Goal: Transaction & Acquisition: Purchase product/service

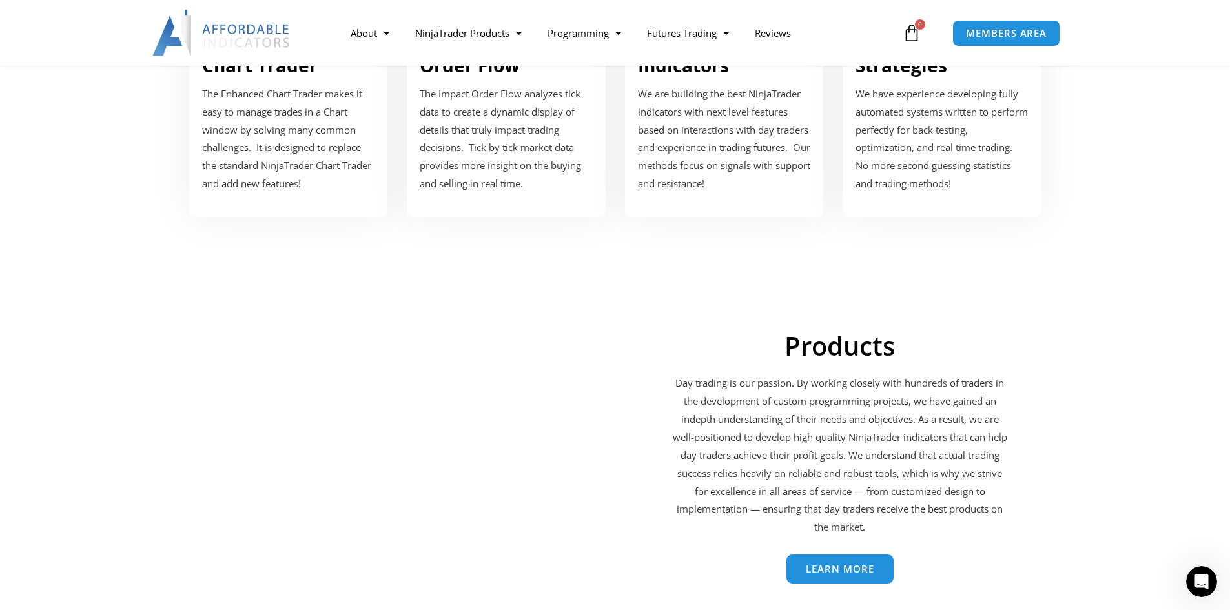
scroll to position [1872, 0]
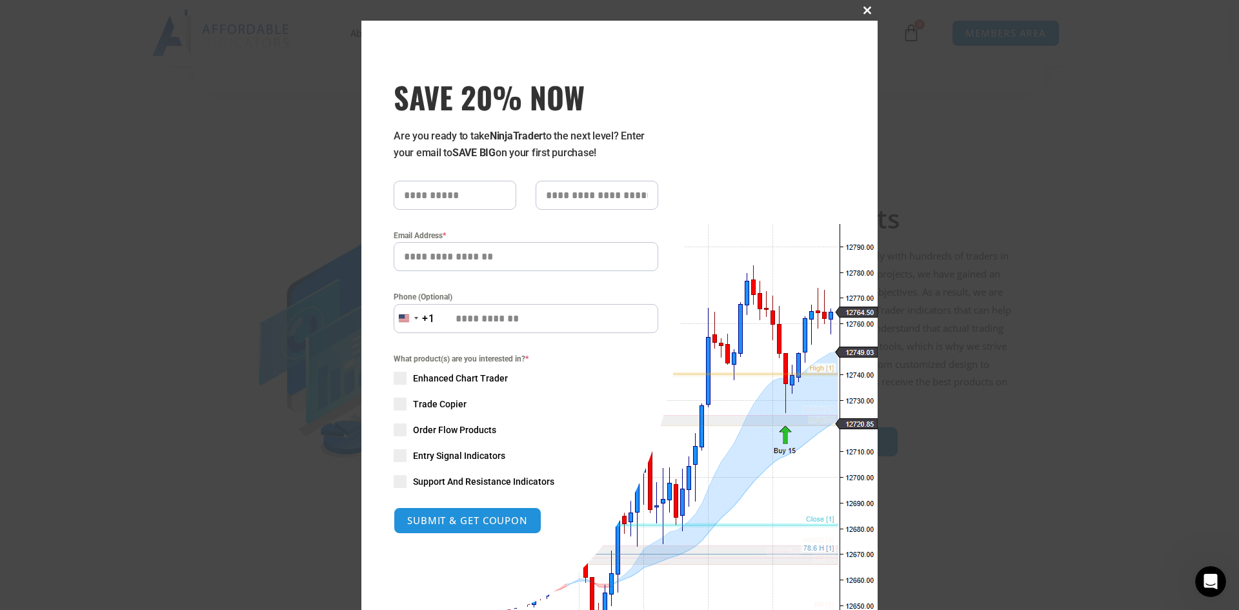
click at [864, 3] on button "Close this module" at bounding box center [867, 10] width 21 height 21
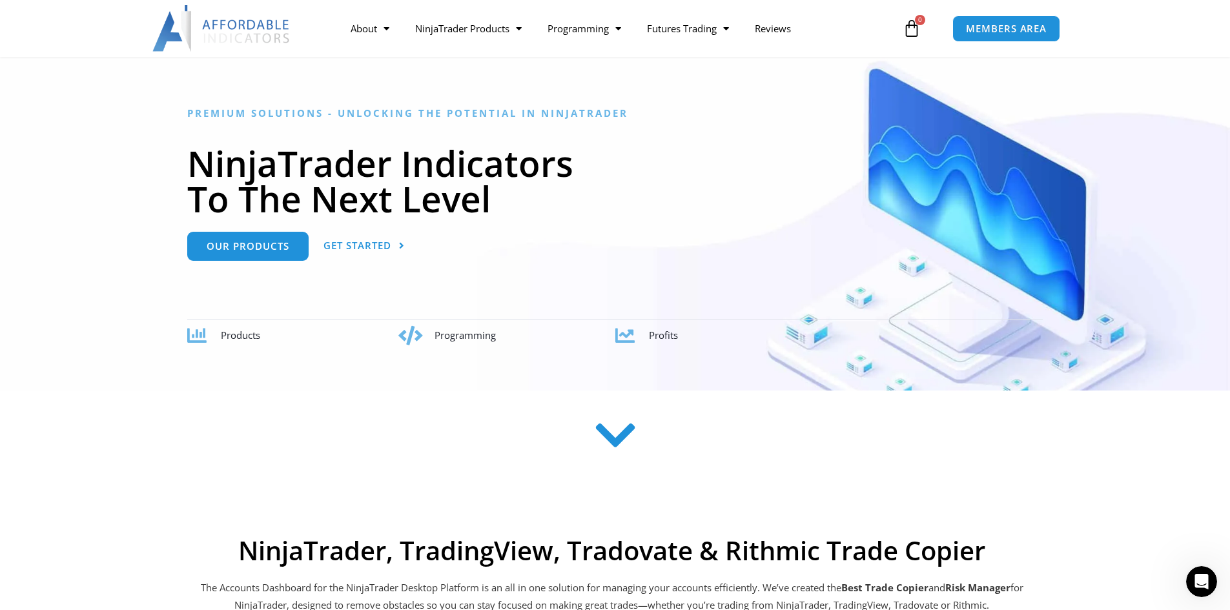
scroll to position [94, 0]
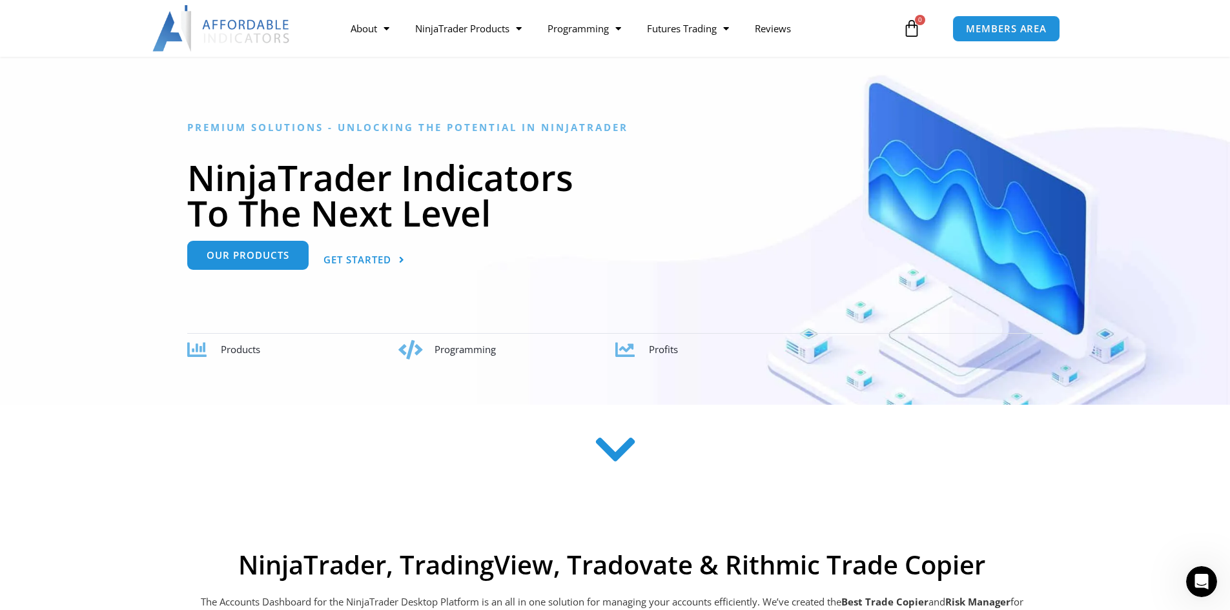
click at [221, 255] on span "Our Products" at bounding box center [248, 255] width 83 height 10
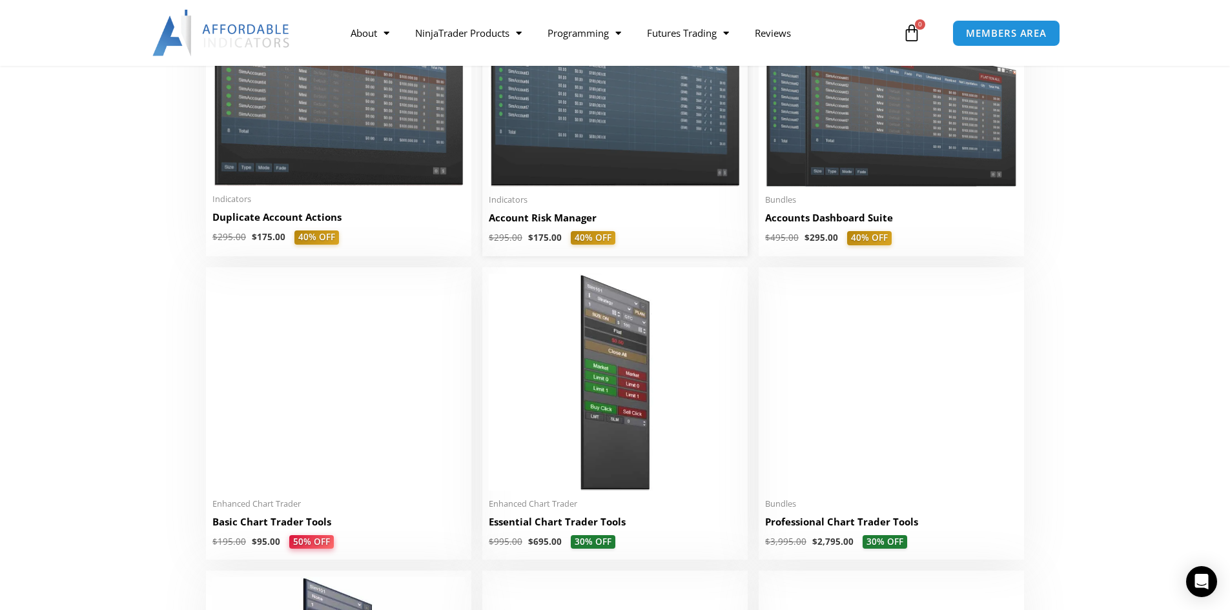
scroll to position [387, 0]
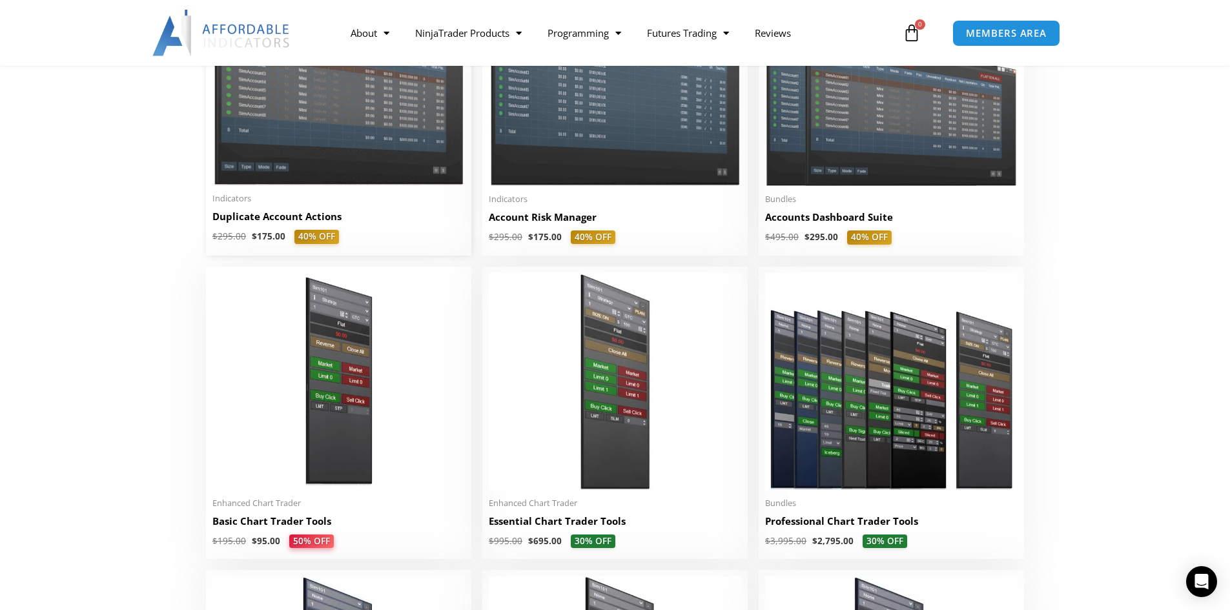
click at [380, 179] on img at bounding box center [338, 85] width 252 height 201
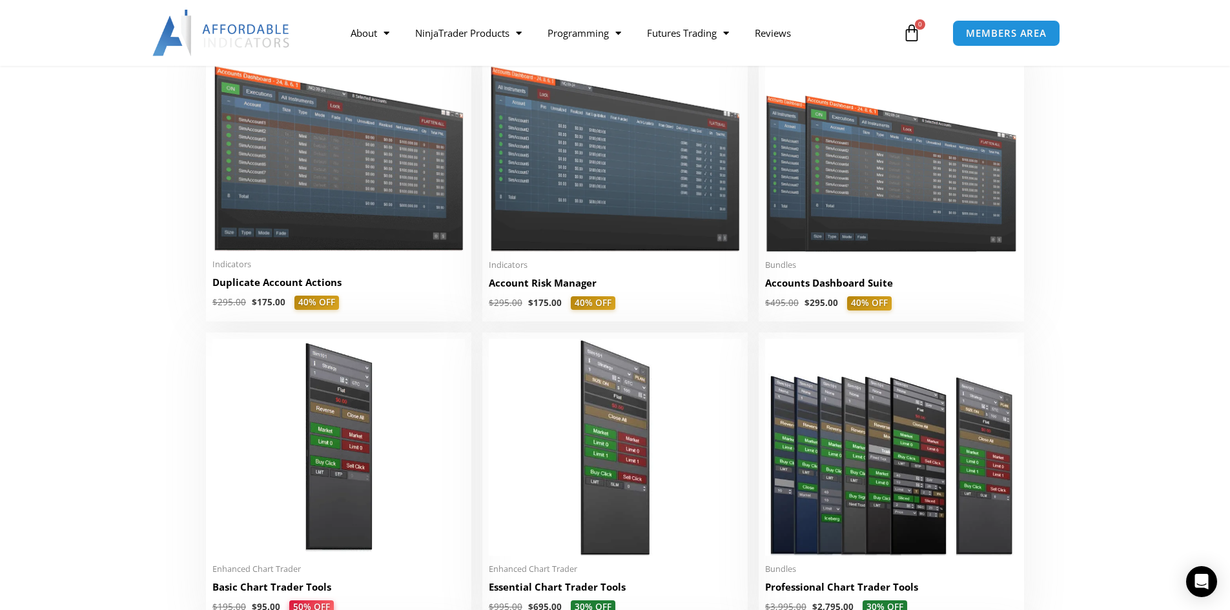
scroll to position [258, 0]
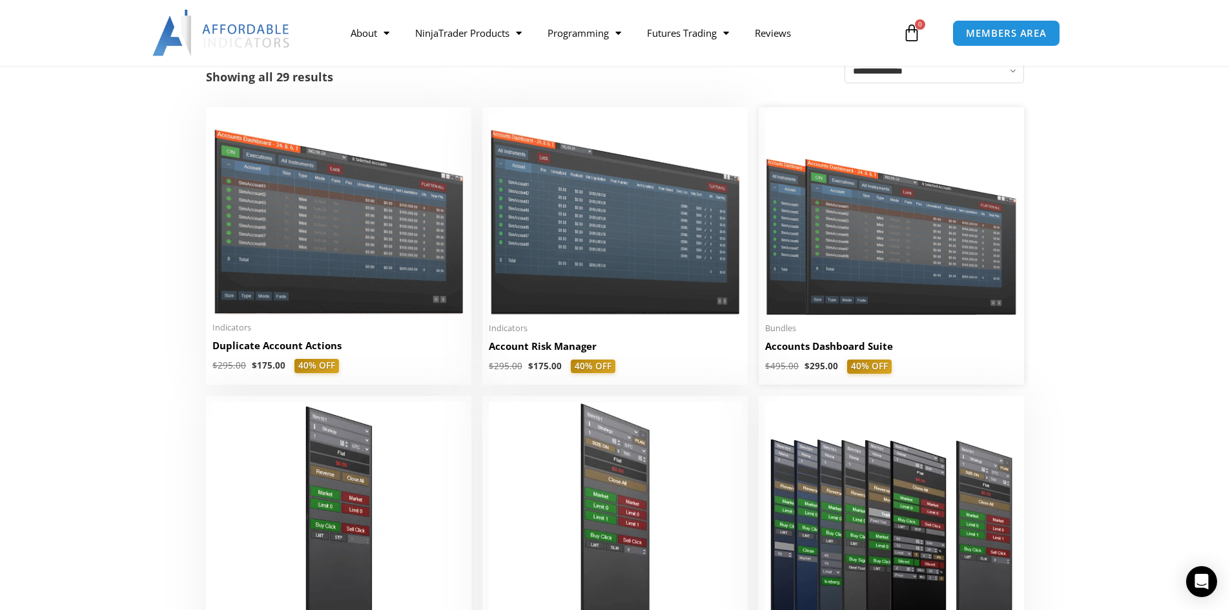
click at [915, 294] on img at bounding box center [891, 214] width 252 height 201
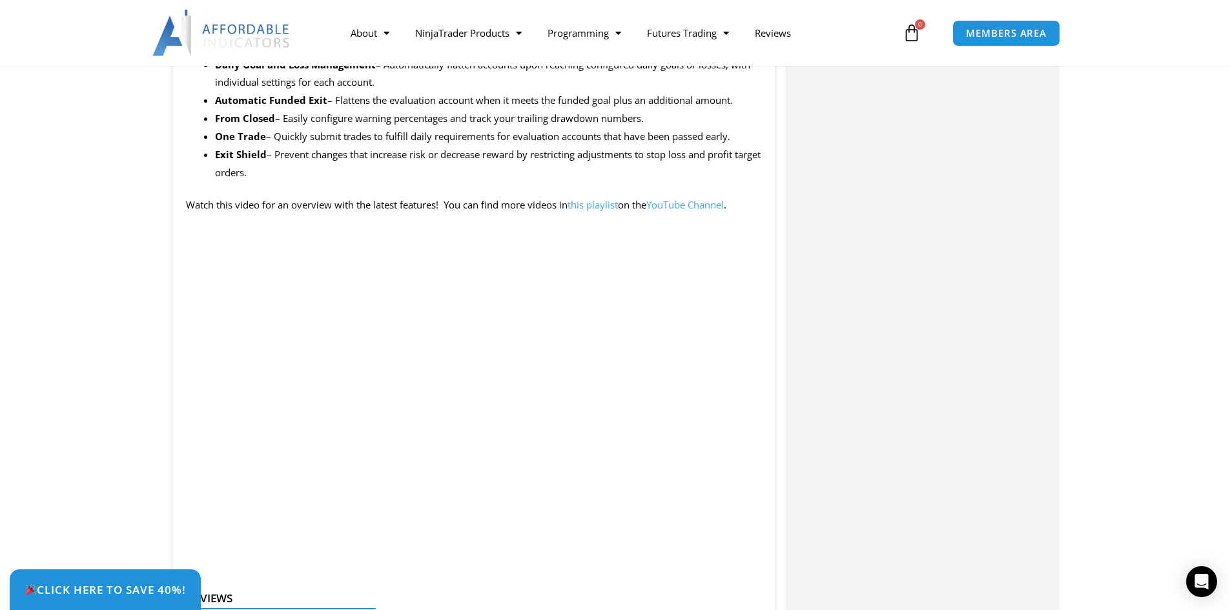
scroll to position [1226, 0]
click at [326, 220] on p at bounding box center [474, 227] width 576 height 18
